Goal: Find specific page/section: Find specific page/section

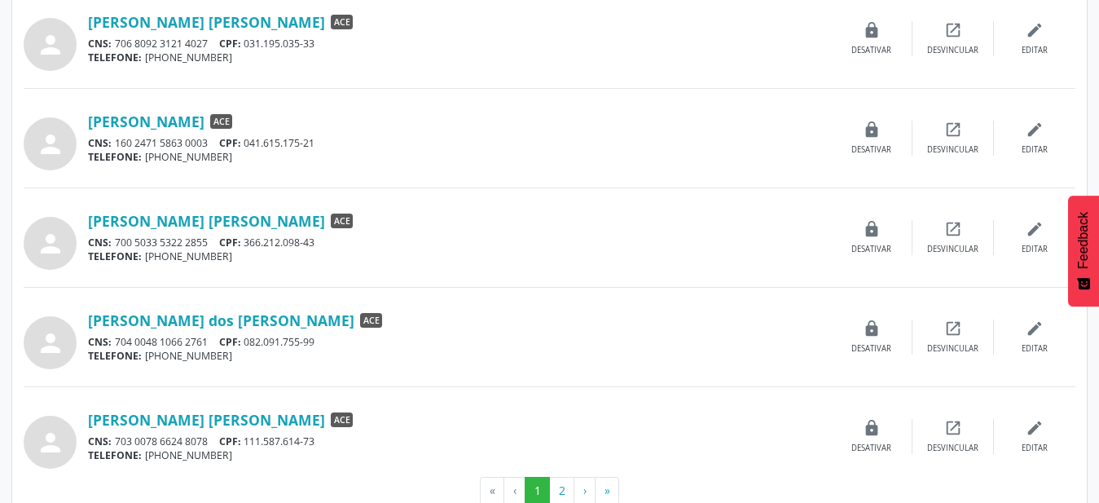
scroll to position [1409, 0]
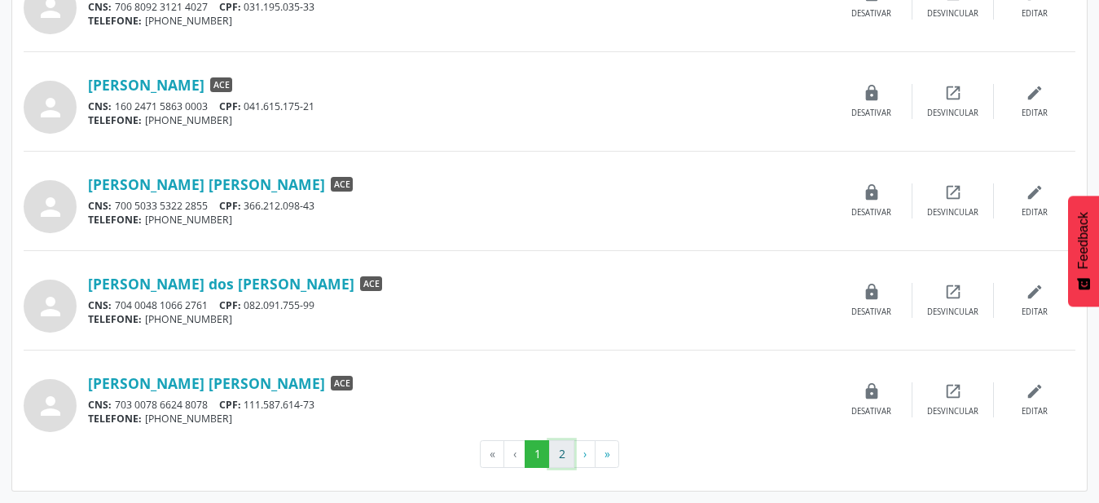
click at [567, 450] on button "2" at bounding box center [561, 454] width 25 height 28
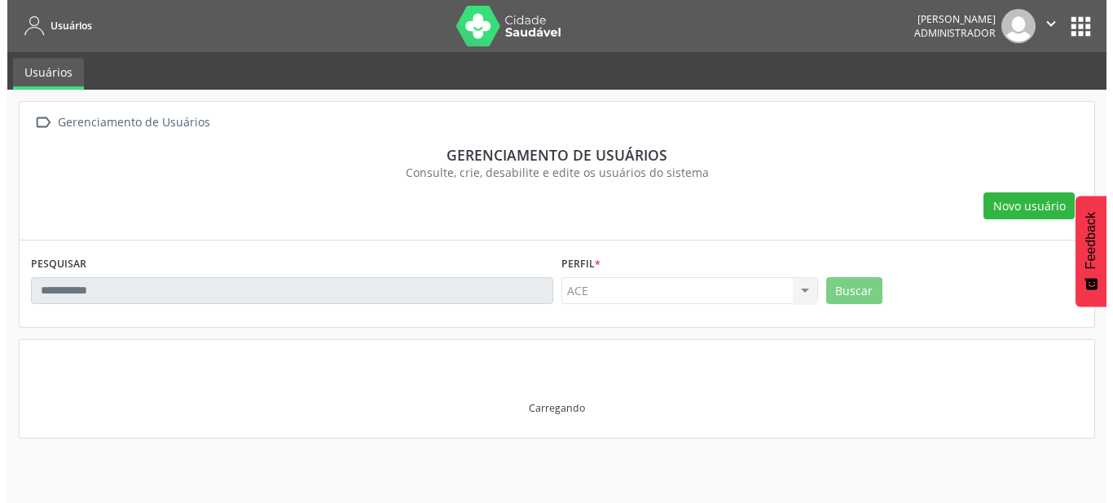
scroll to position [0, 0]
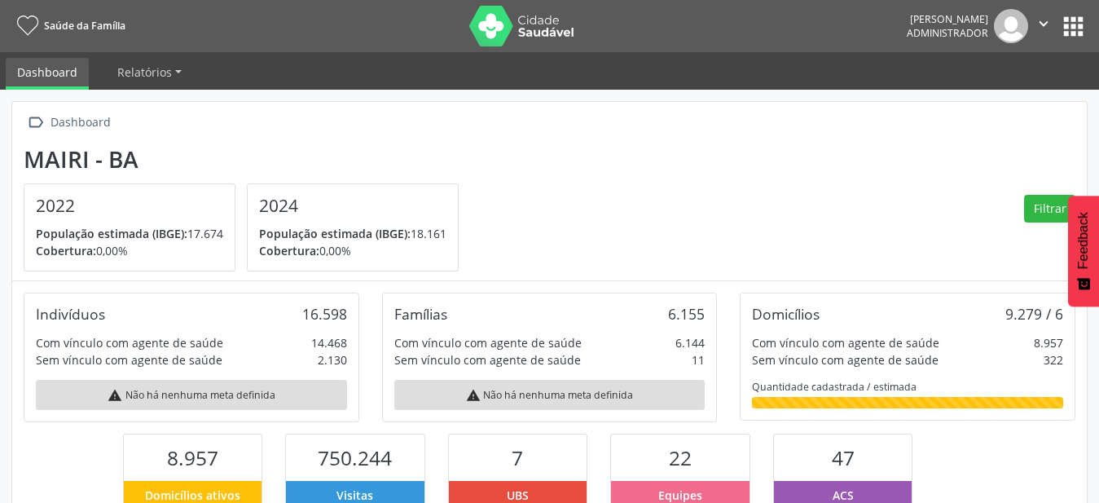
scroll to position [270, 358]
click at [1075, 24] on button "apps" at bounding box center [1073, 26] width 29 height 29
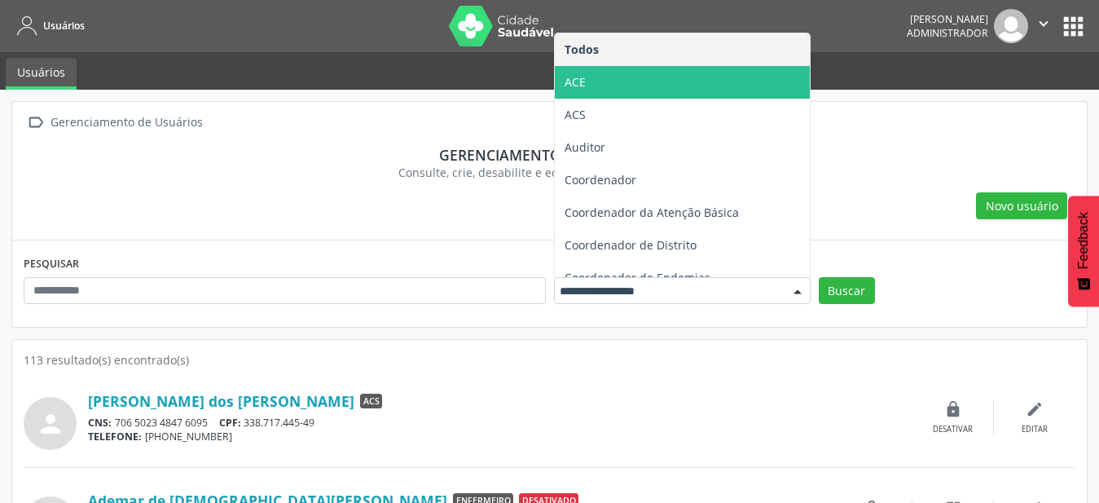
click at [711, 68] on span "ACE" at bounding box center [682, 82] width 255 height 33
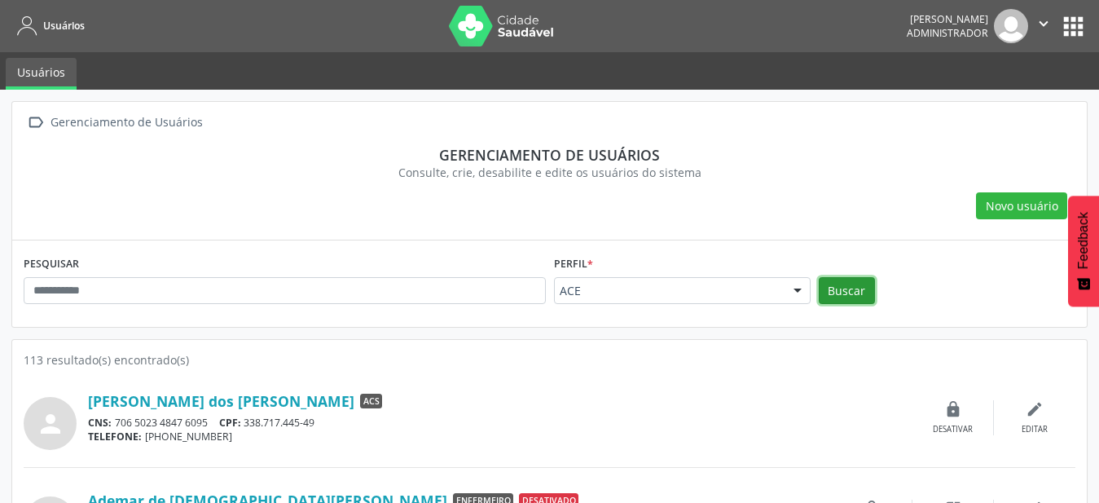
click at [853, 303] on button "Buscar" at bounding box center [847, 291] width 56 height 28
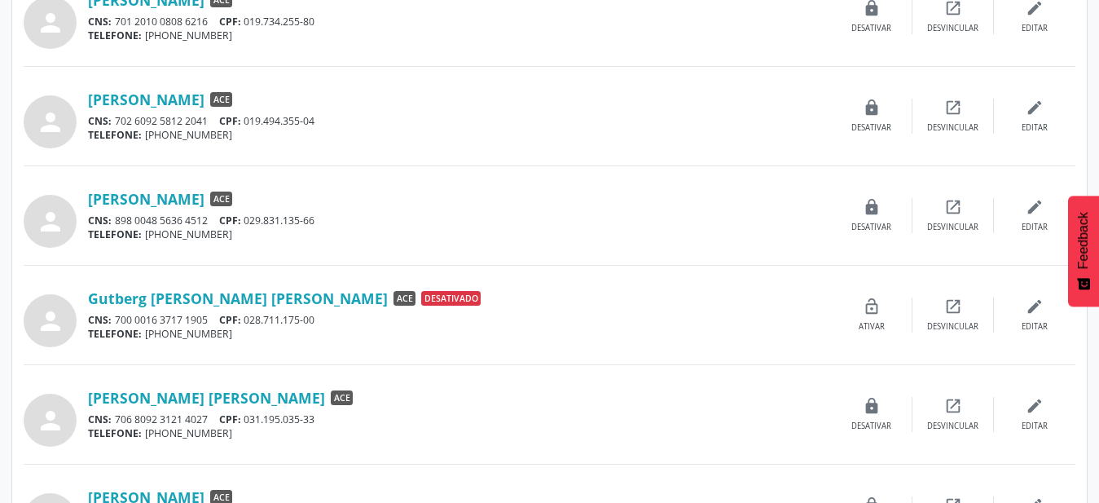
scroll to position [1409, 0]
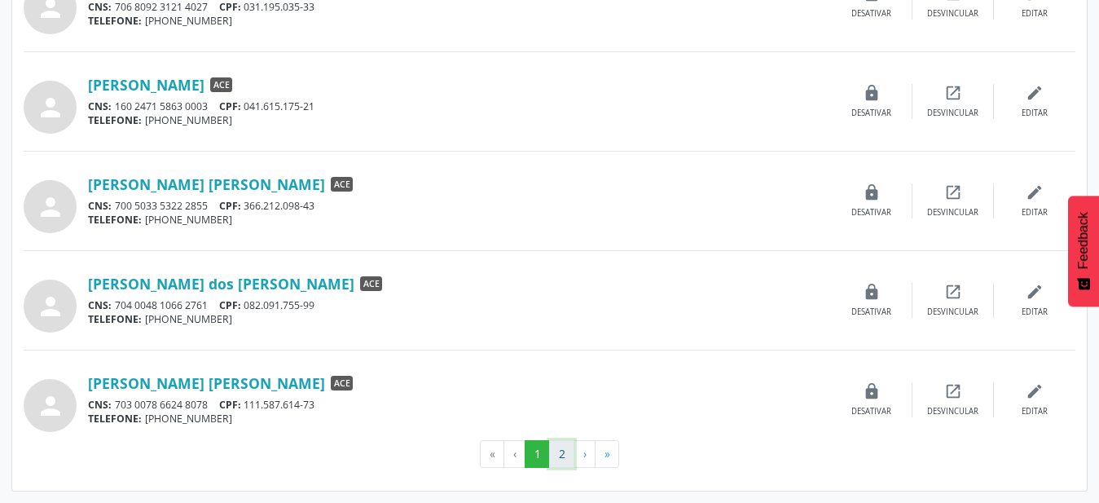
click at [566, 450] on button "2" at bounding box center [561, 454] width 25 height 28
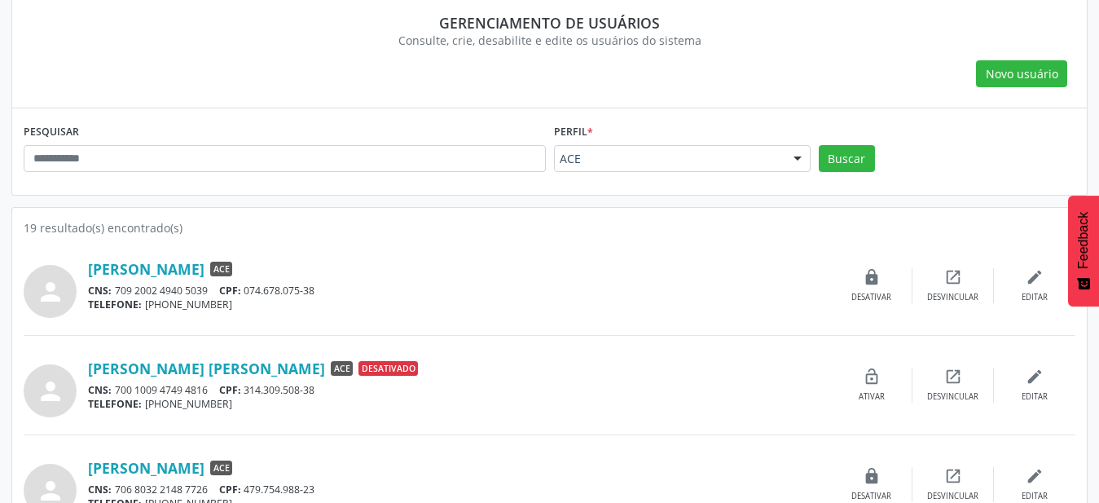
scroll to position [316, 0]
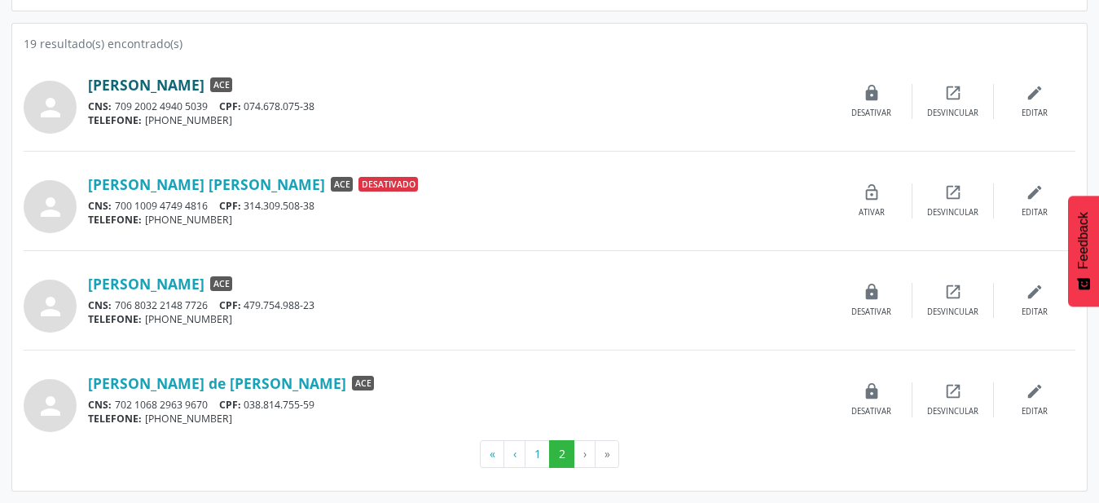
click at [108, 82] on link "[PERSON_NAME]" at bounding box center [146, 85] width 116 height 18
click at [222, 384] on link "[PERSON_NAME] de [PERSON_NAME]" at bounding box center [217, 383] width 258 height 18
click at [535, 457] on button "1" at bounding box center [537, 454] width 25 height 28
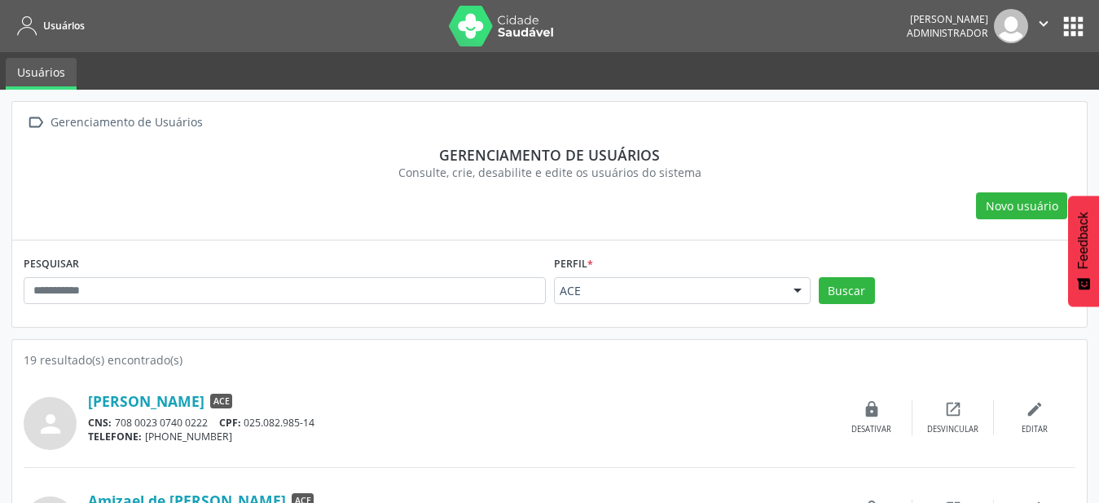
scroll to position [166, 0]
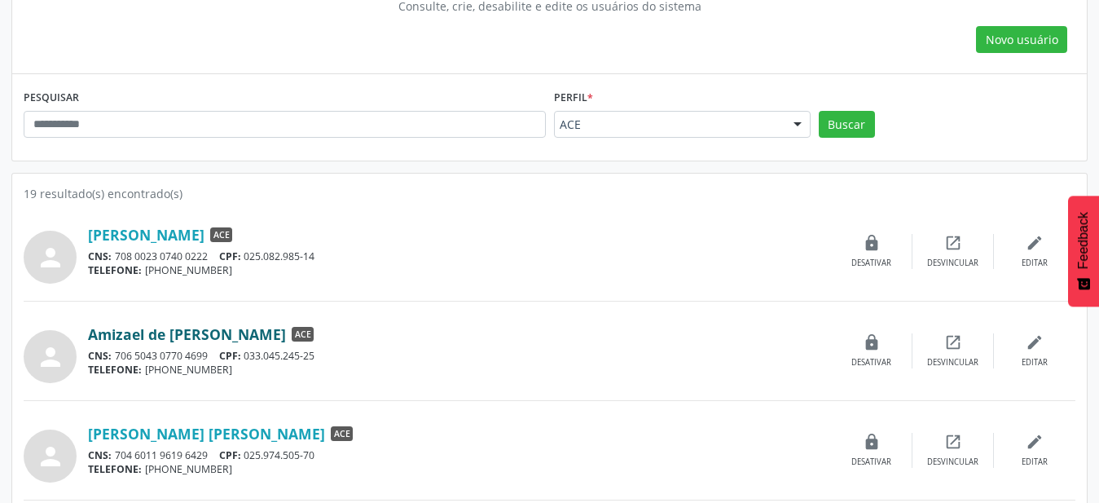
click at [205, 336] on link "Amizael de [PERSON_NAME]" at bounding box center [187, 334] width 198 height 18
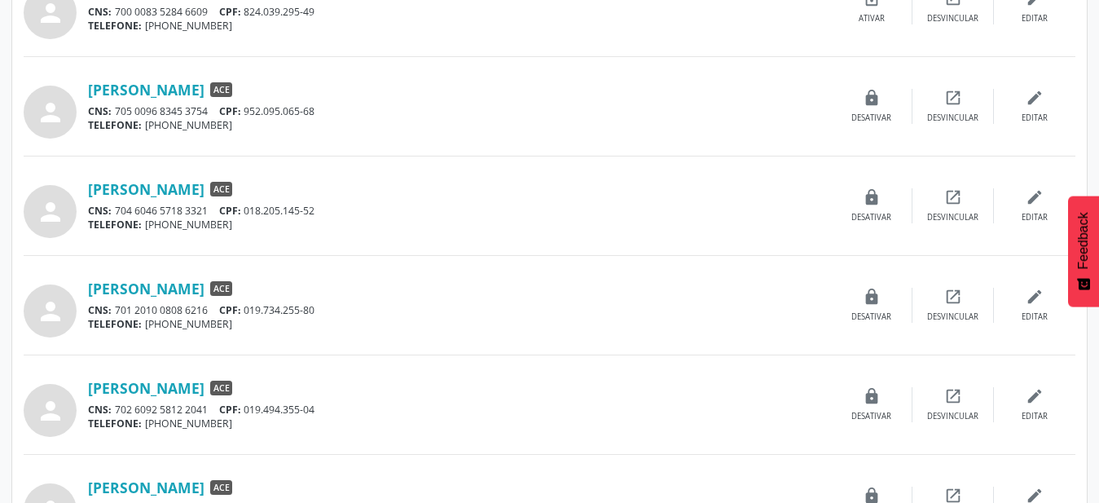
scroll to position [748, 0]
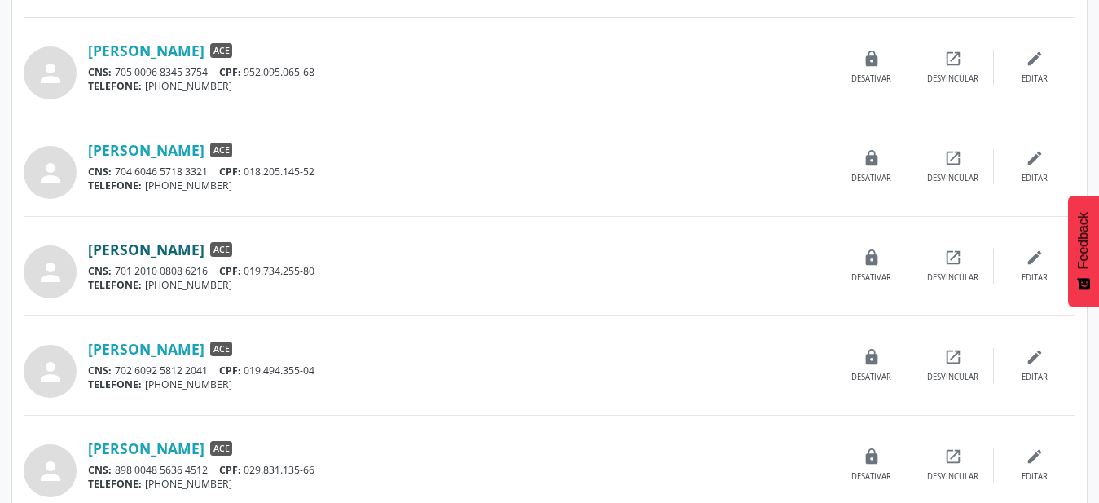
click at [186, 251] on link "[PERSON_NAME]" at bounding box center [146, 249] width 116 height 18
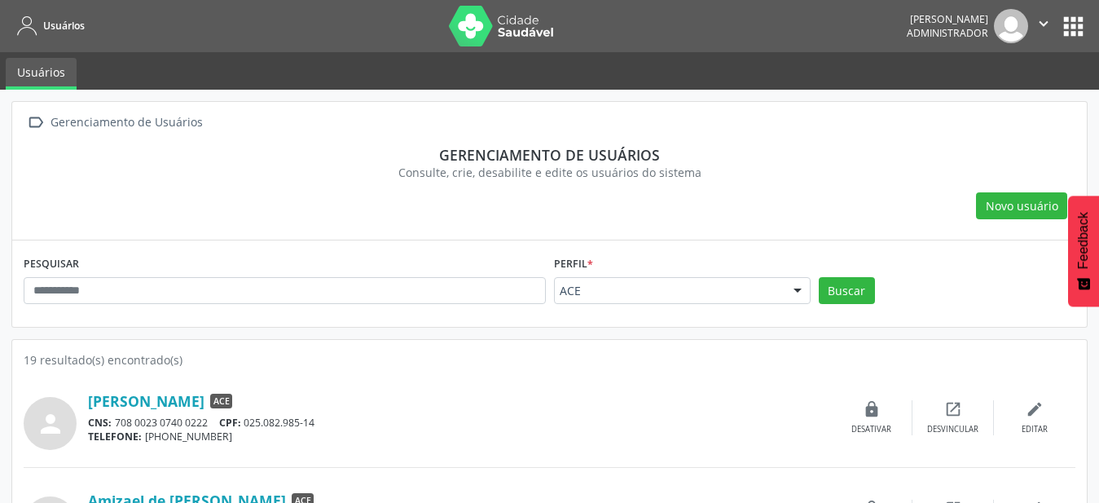
scroll to position [83, 0]
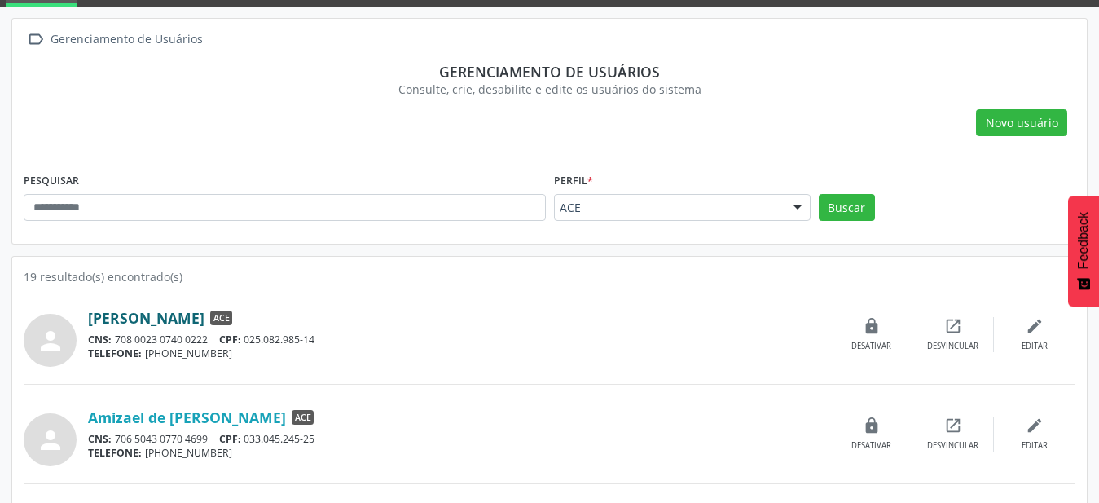
click at [194, 318] on link "[PERSON_NAME]" at bounding box center [146, 318] width 116 height 18
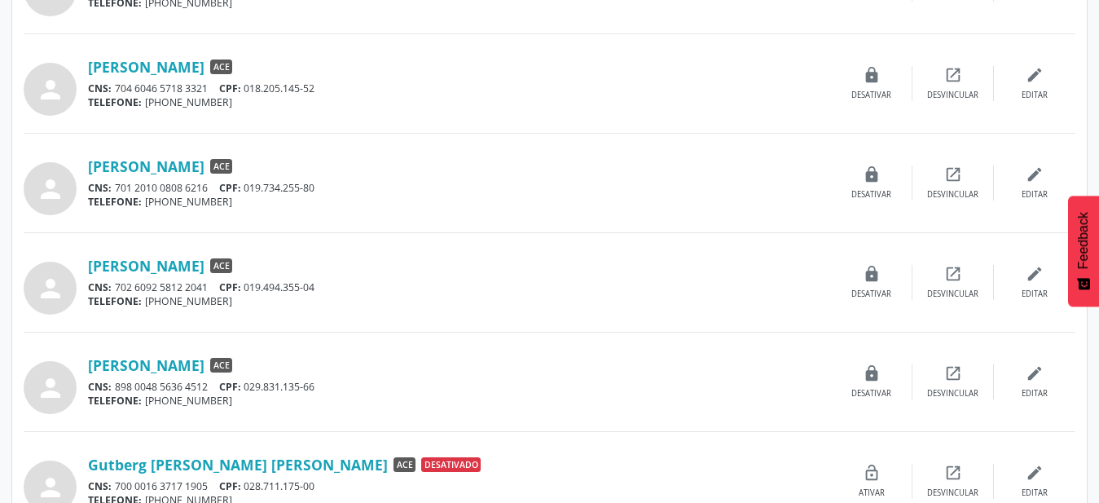
scroll to position [1080, 0]
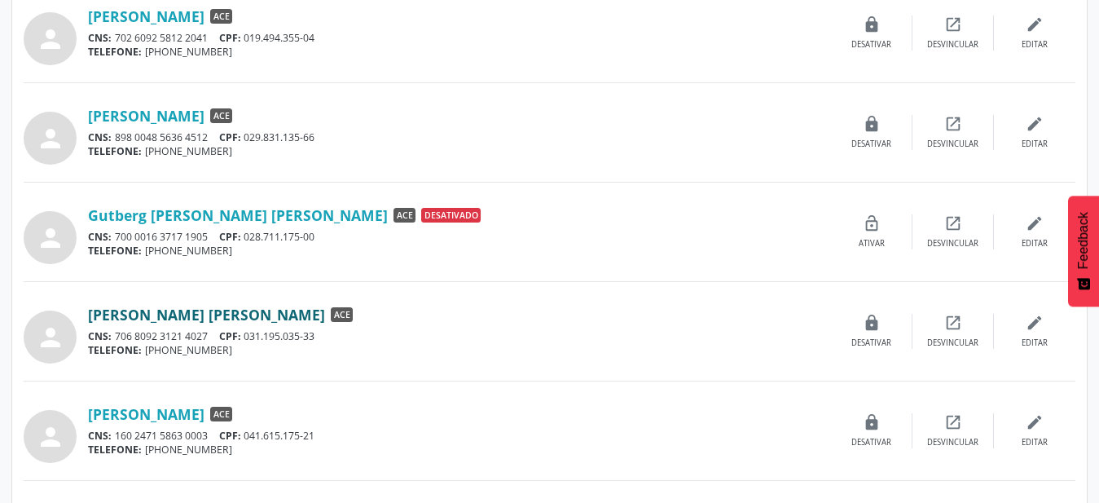
click at [150, 316] on link "[PERSON_NAME] [PERSON_NAME]" at bounding box center [206, 314] width 237 height 18
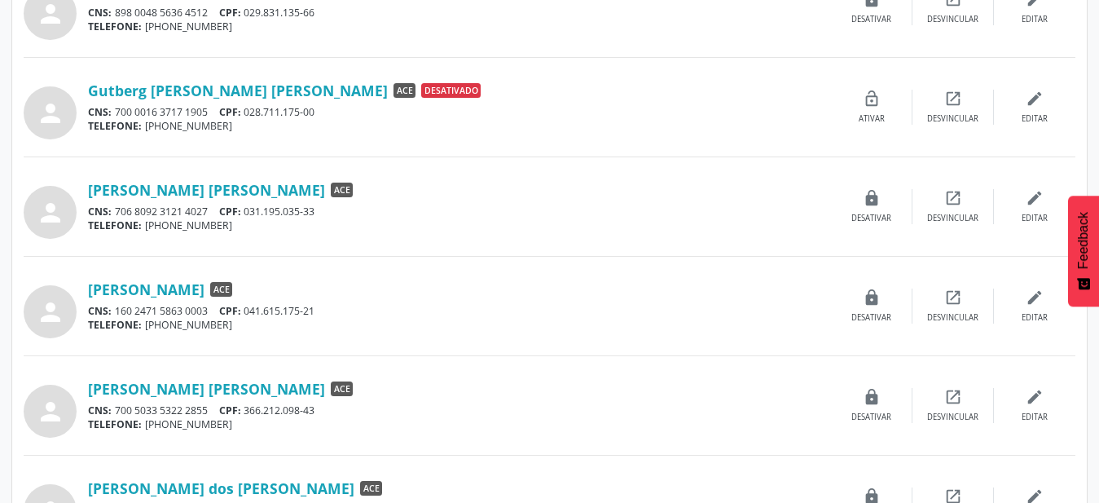
scroll to position [1246, 0]
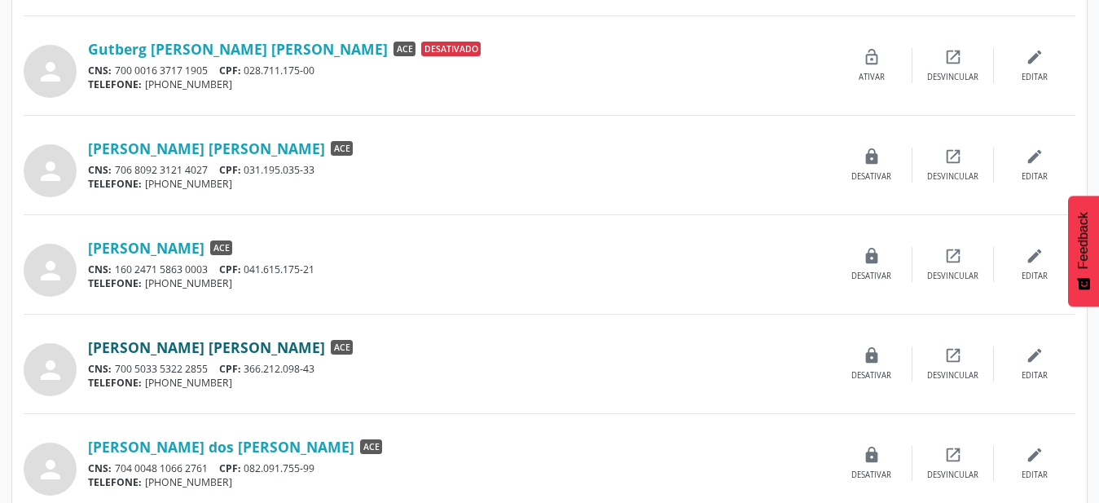
click at [185, 347] on link "[PERSON_NAME] [PERSON_NAME]" at bounding box center [206, 347] width 237 height 18
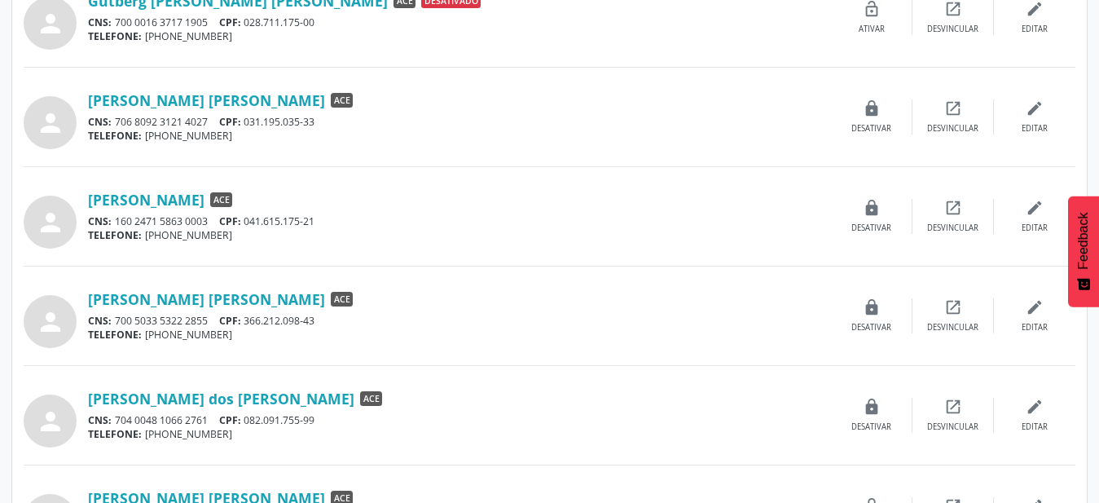
scroll to position [1329, 0]
